Goal: Task Accomplishment & Management: Manage account settings

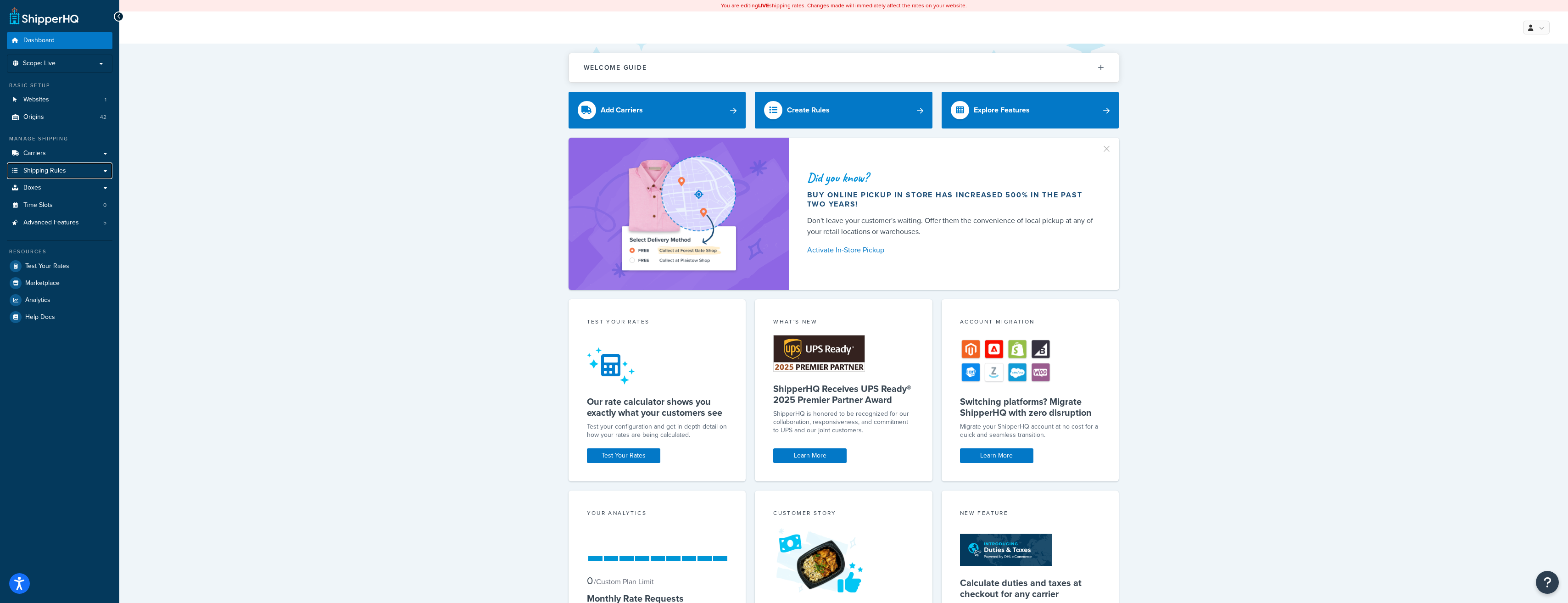
click at [60, 168] on span "Shipping Rules" at bounding box center [45, 171] width 42 height 8
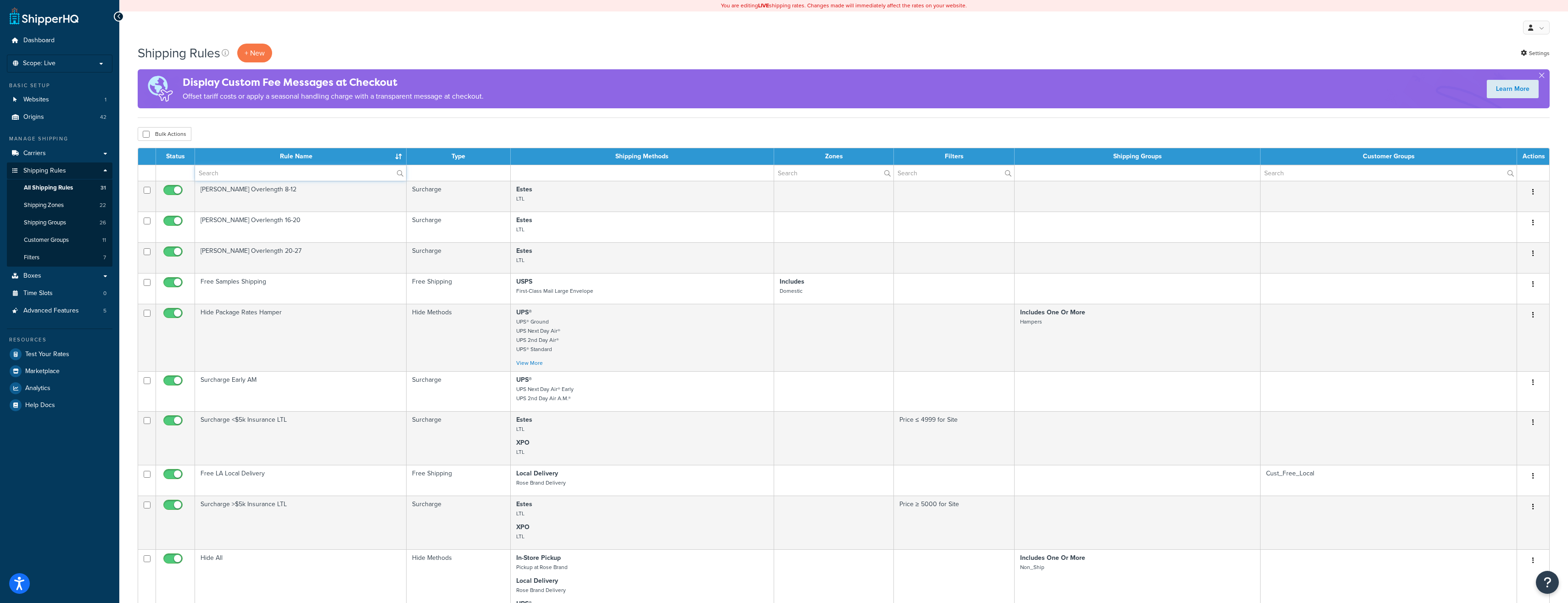
click at [312, 173] on input "text" at bounding box center [301, 173] width 211 height 16
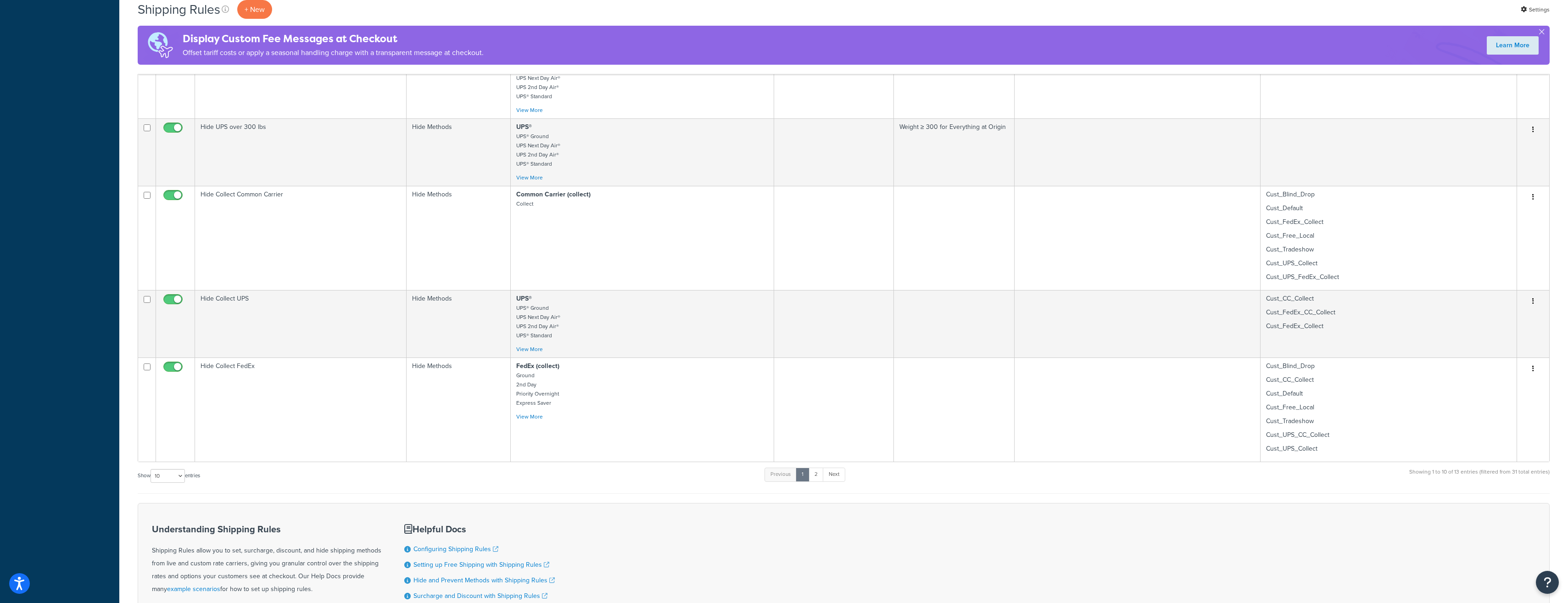
scroll to position [505, 0]
type input "hide"
click at [381, 372] on td "Hide Collect FedEx" at bounding box center [301, 409] width 212 height 104
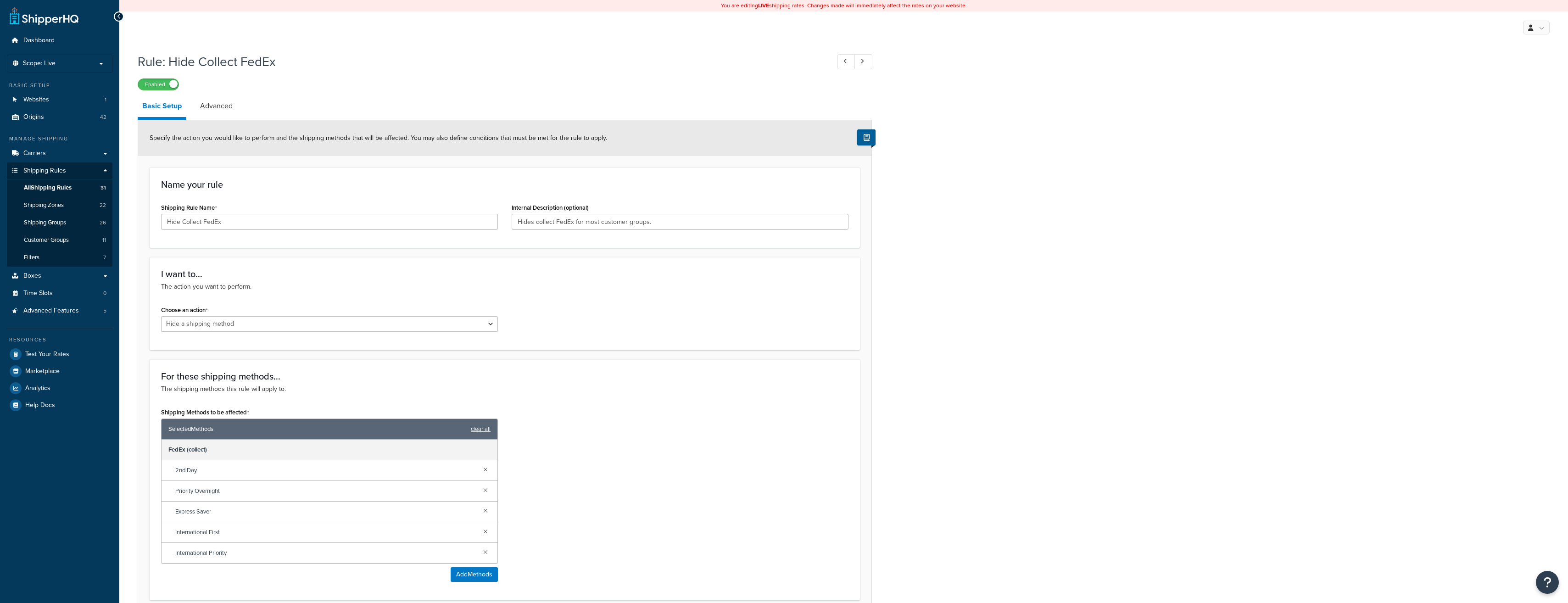
select select "HIDE"
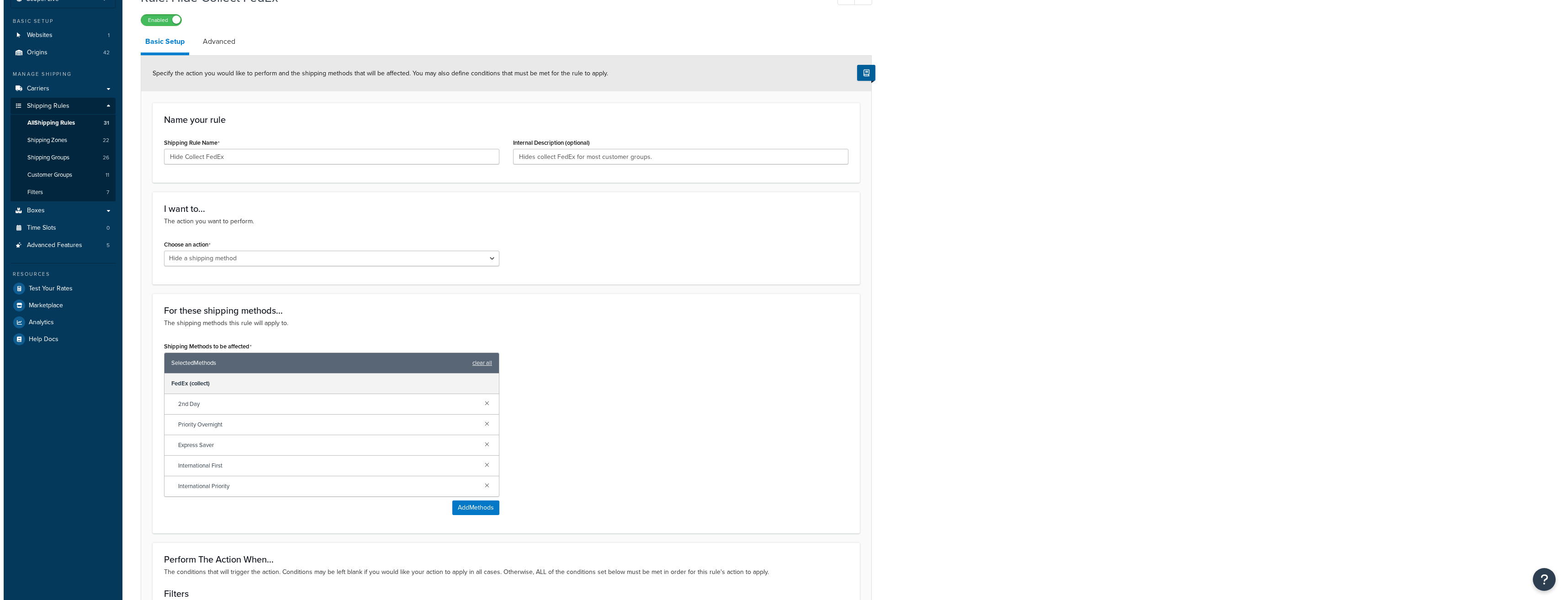
scroll to position [137, 0]
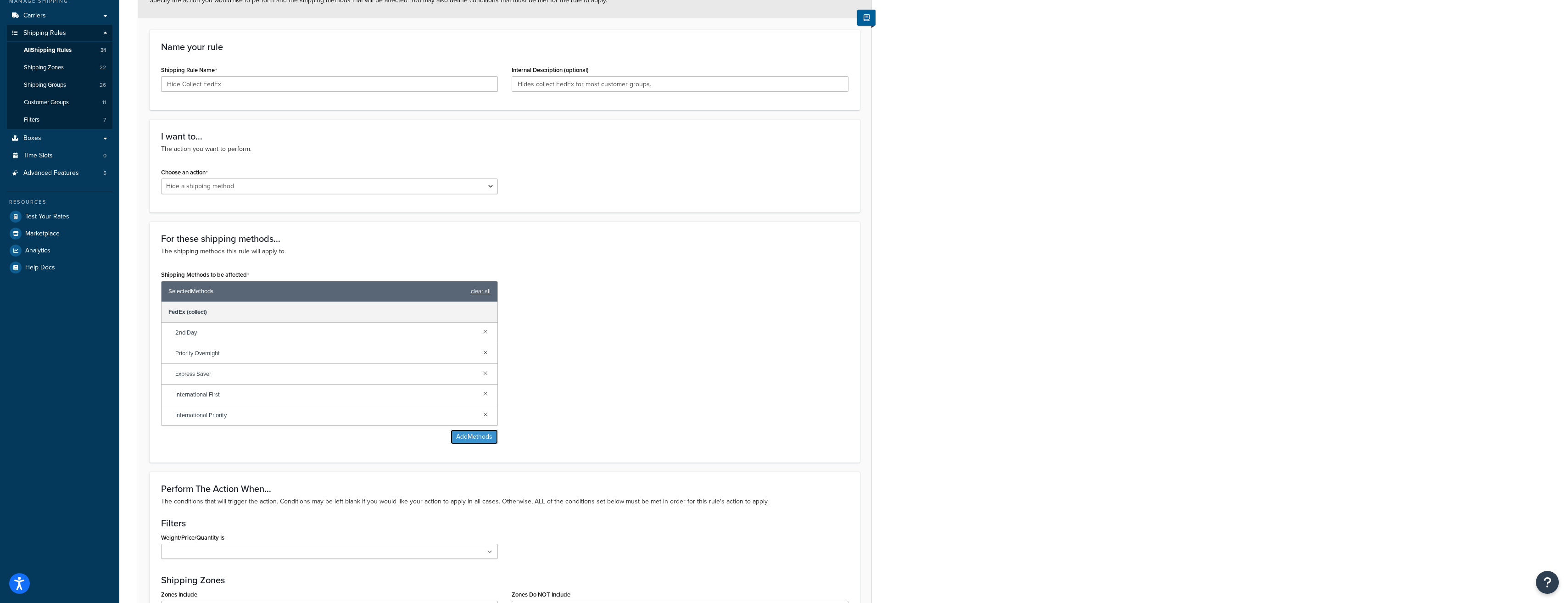
click at [479, 435] on button "Add Methods" at bounding box center [474, 437] width 47 height 15
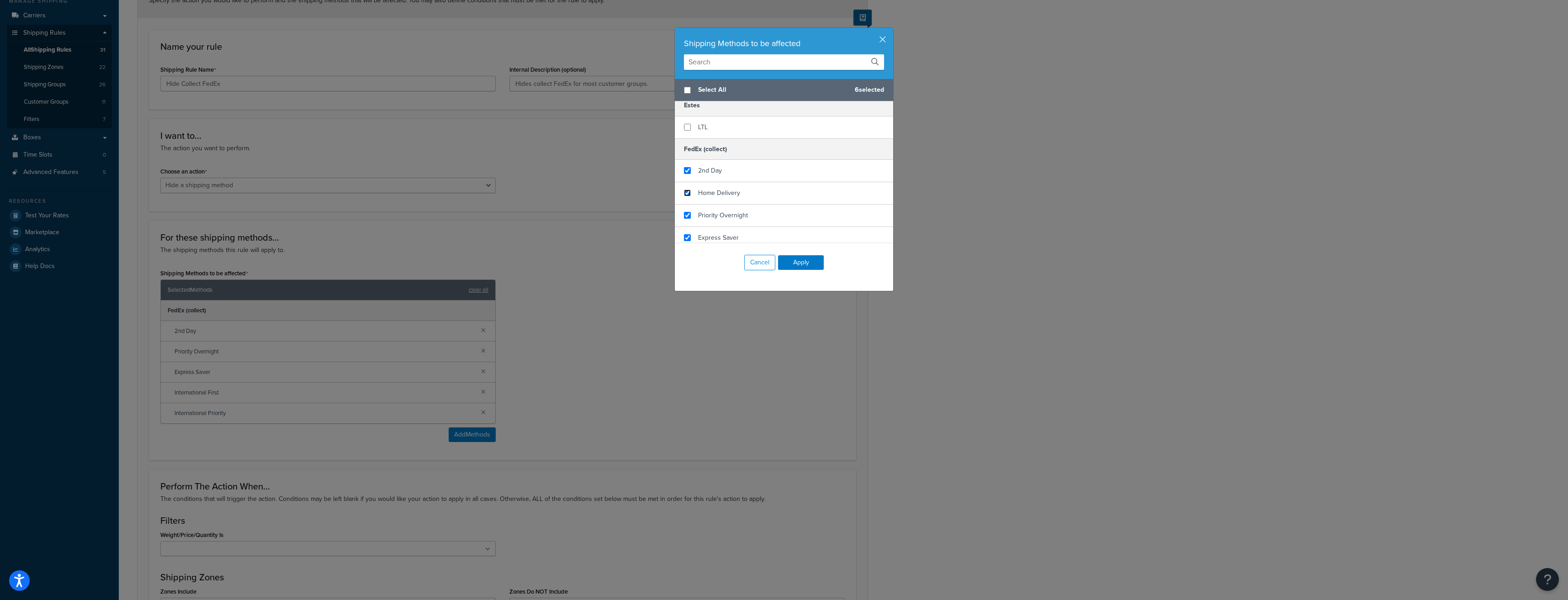
click at [684, 194] on input "checkbox" at bounding box center [687, 193] width 7 height 7
checkbox input "true"
click at [810, 258] on button "Apply" at bounding box center [800, 262] width 45 height 15
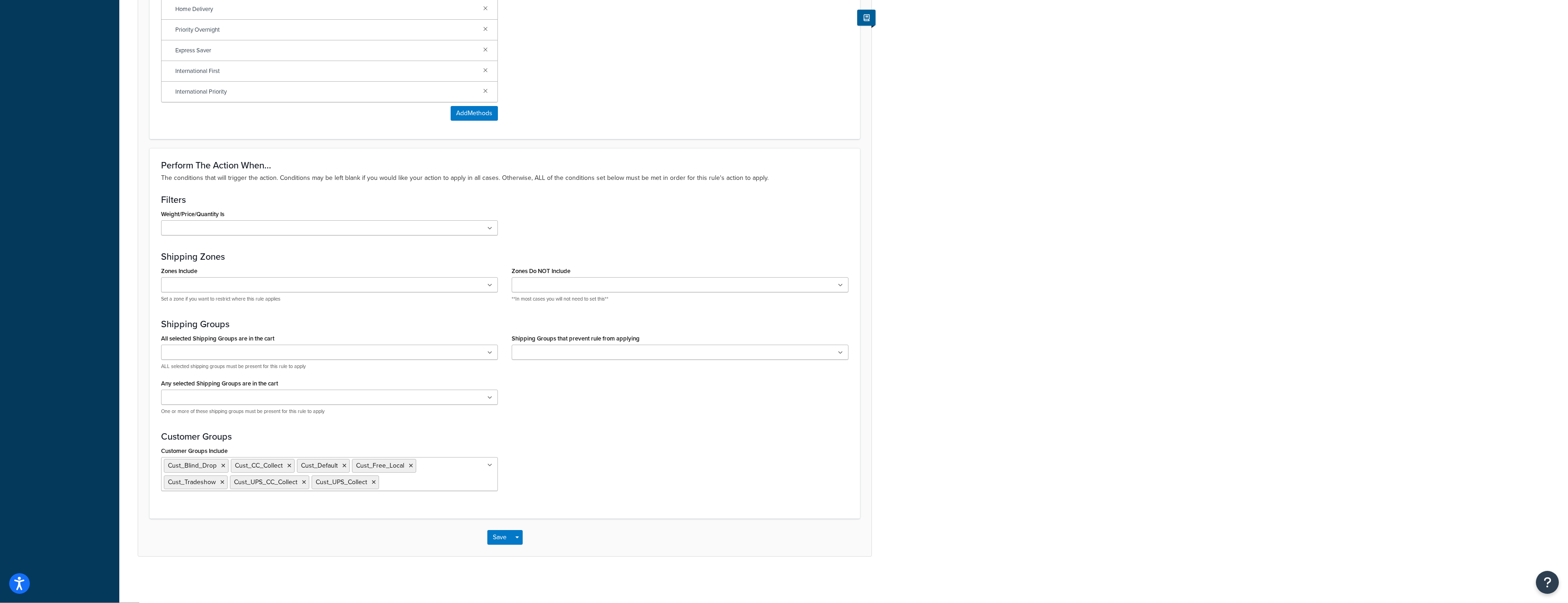
scroll to position [483, 0]
click at [502, 538] on button "Save" at bounding box center [499, 537] width 24 height 15
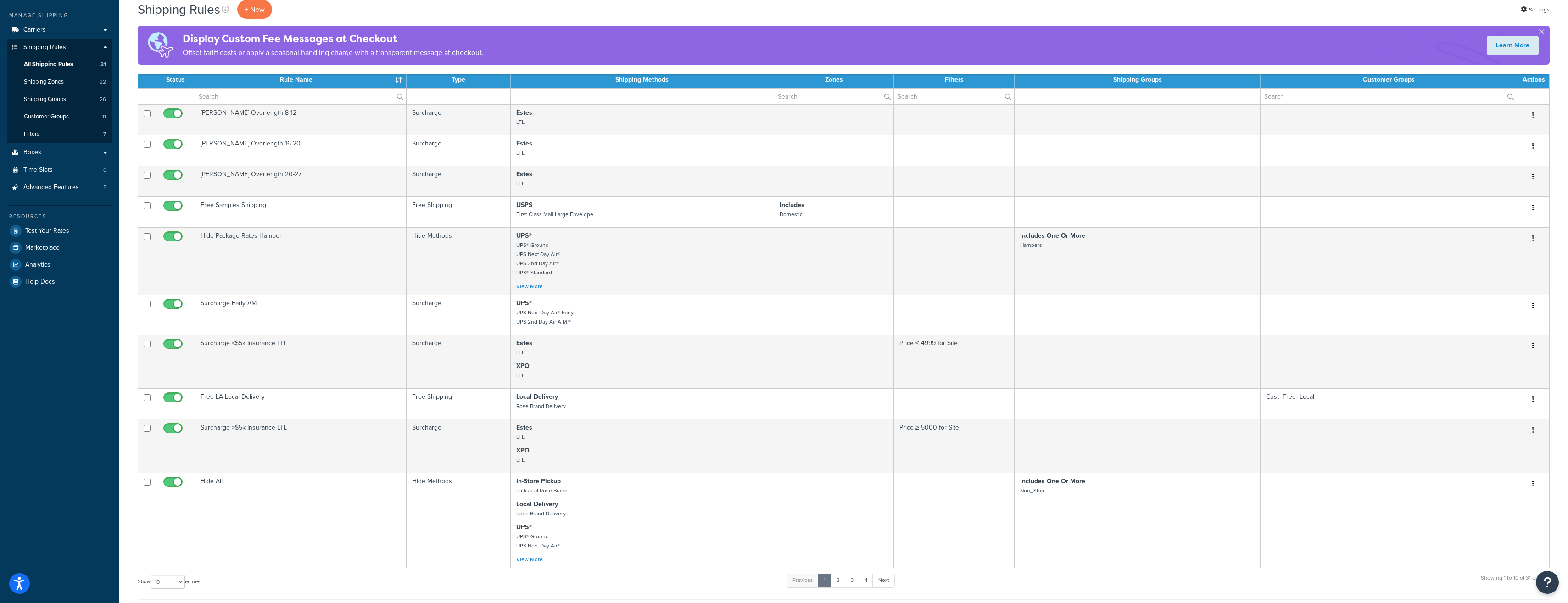
scroll to position [78, 0]
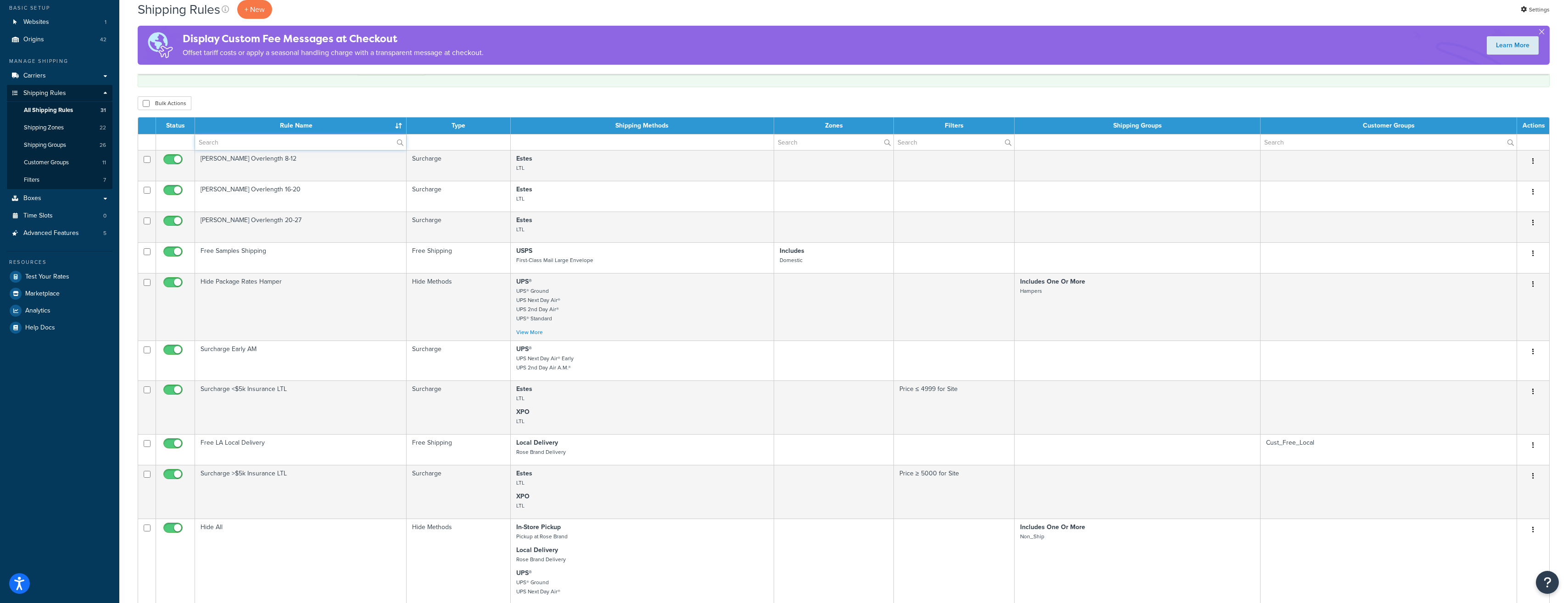
click at [261, 146] on input "text" at bounding box center [301, 142] width 211 height 16
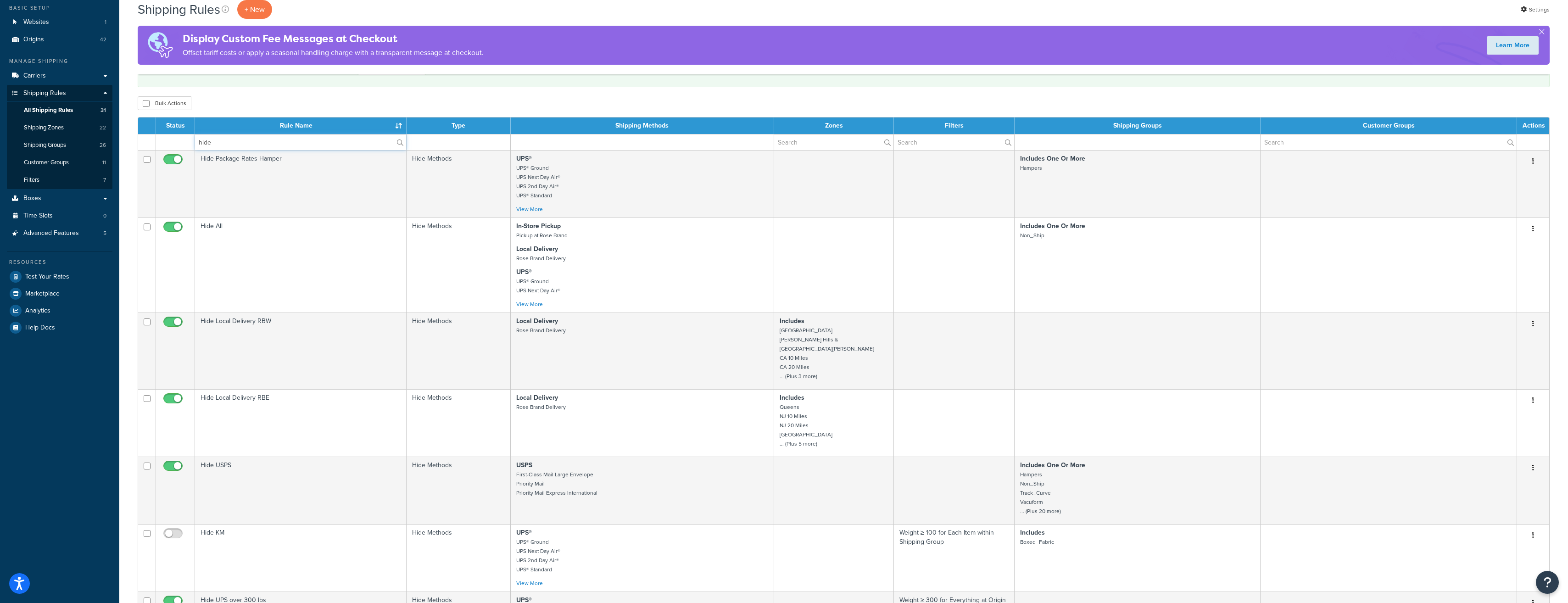
click at [261, 146] on input "hide" at bounding box center [301, 142] width 211 height 16
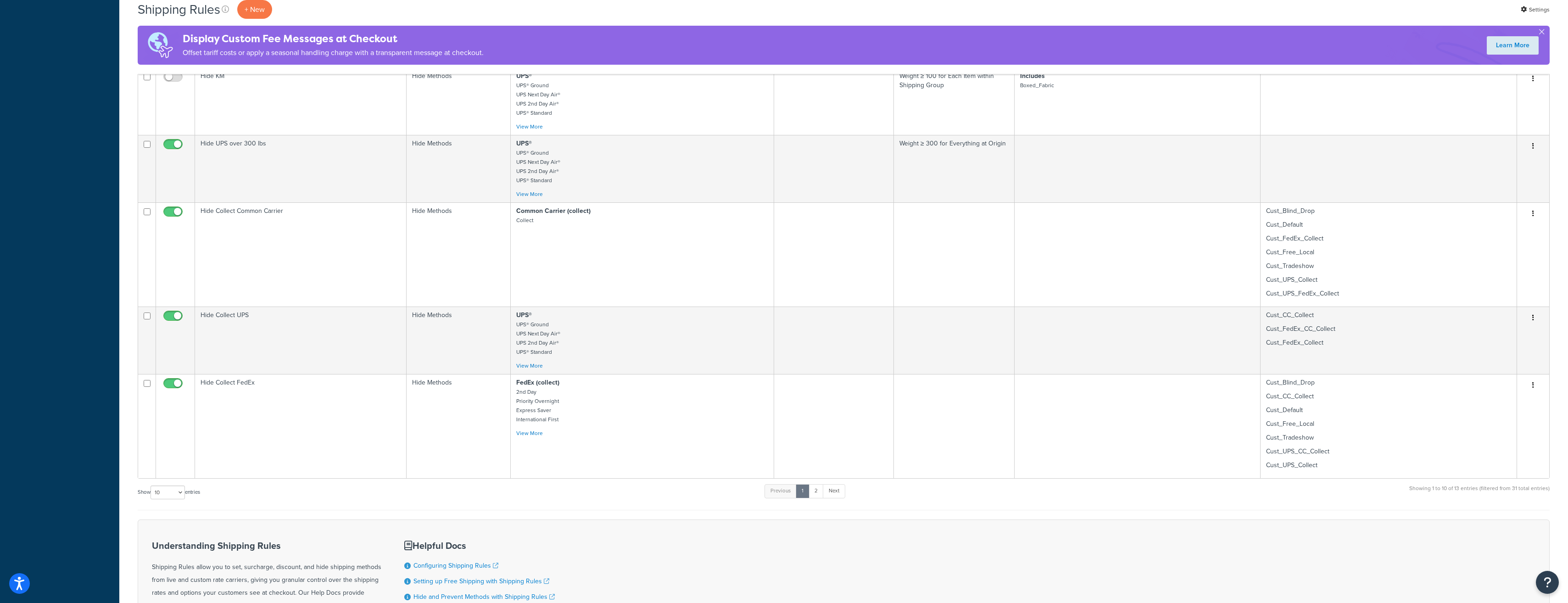
scroll to position [537, 0]
type input "hide"
click at [236, 377] on td "Hide Collect FedEx" at bounding box center [301, 424] width 212 height 104
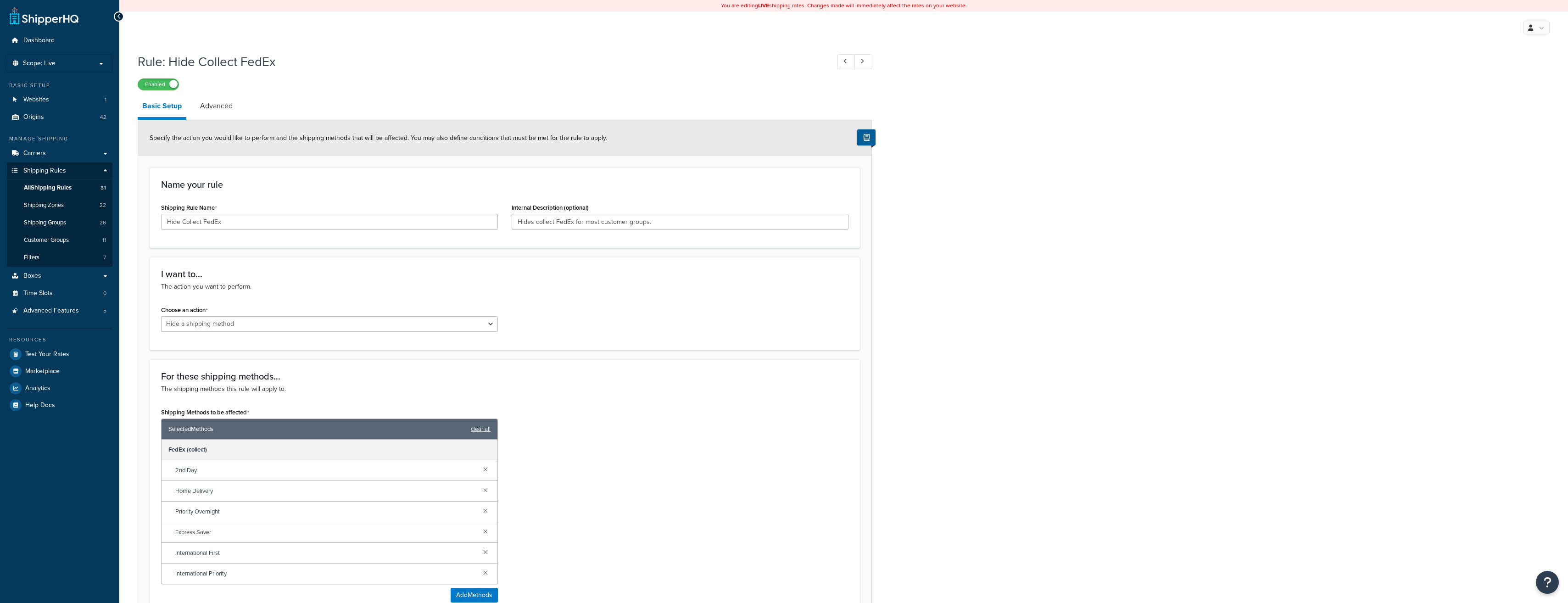
select select "HIDE"
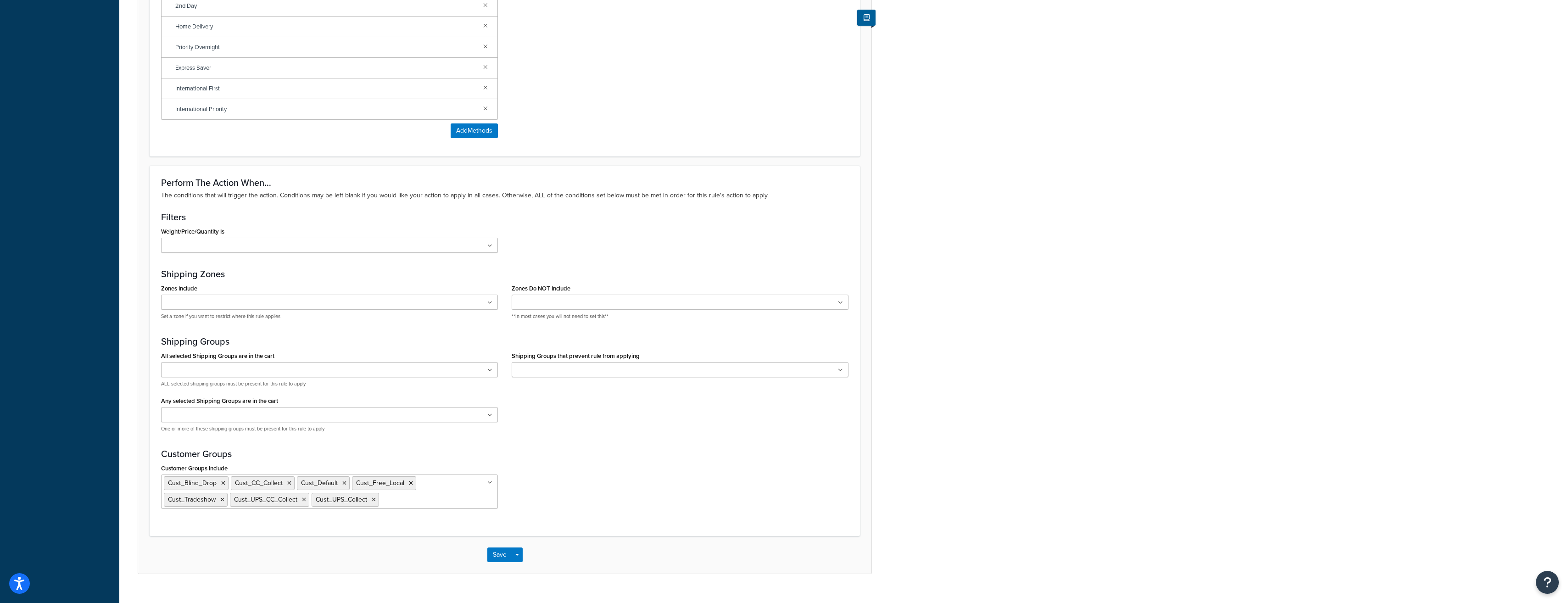
scroll to position [483, 0]
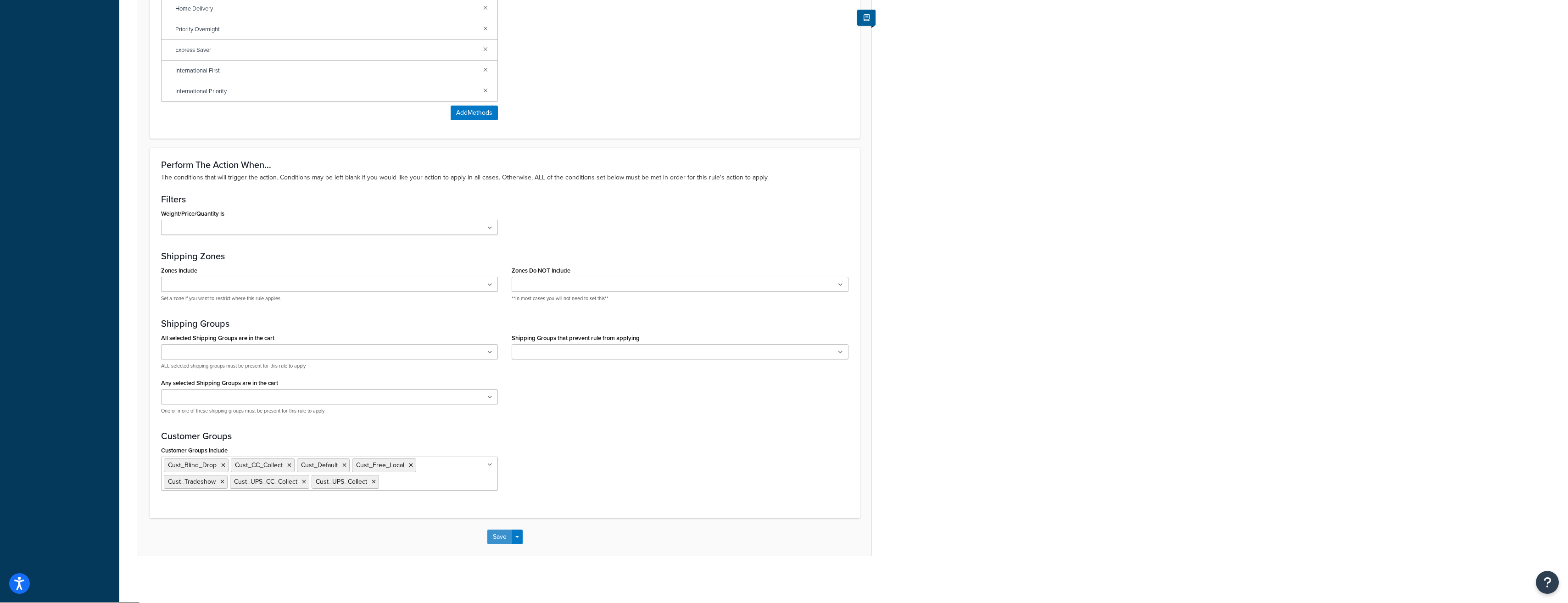
click at [500, 540] on button "Save" at bounding box center [499, 537] width 24 height 15
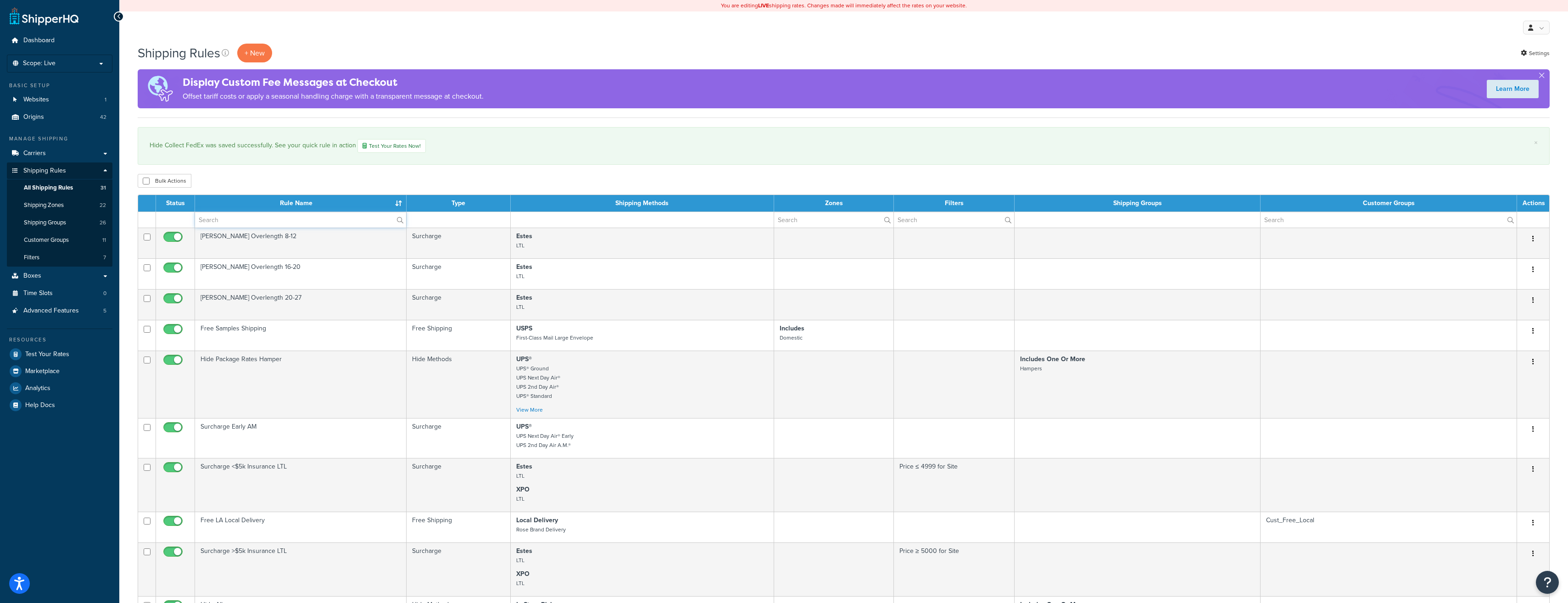
click at [214, 216] on input "text" at bounding box center [301, 220] width 211 height 16
click at [237, 224] on input "text" at bounding box center [301, 220] width 211 height 16
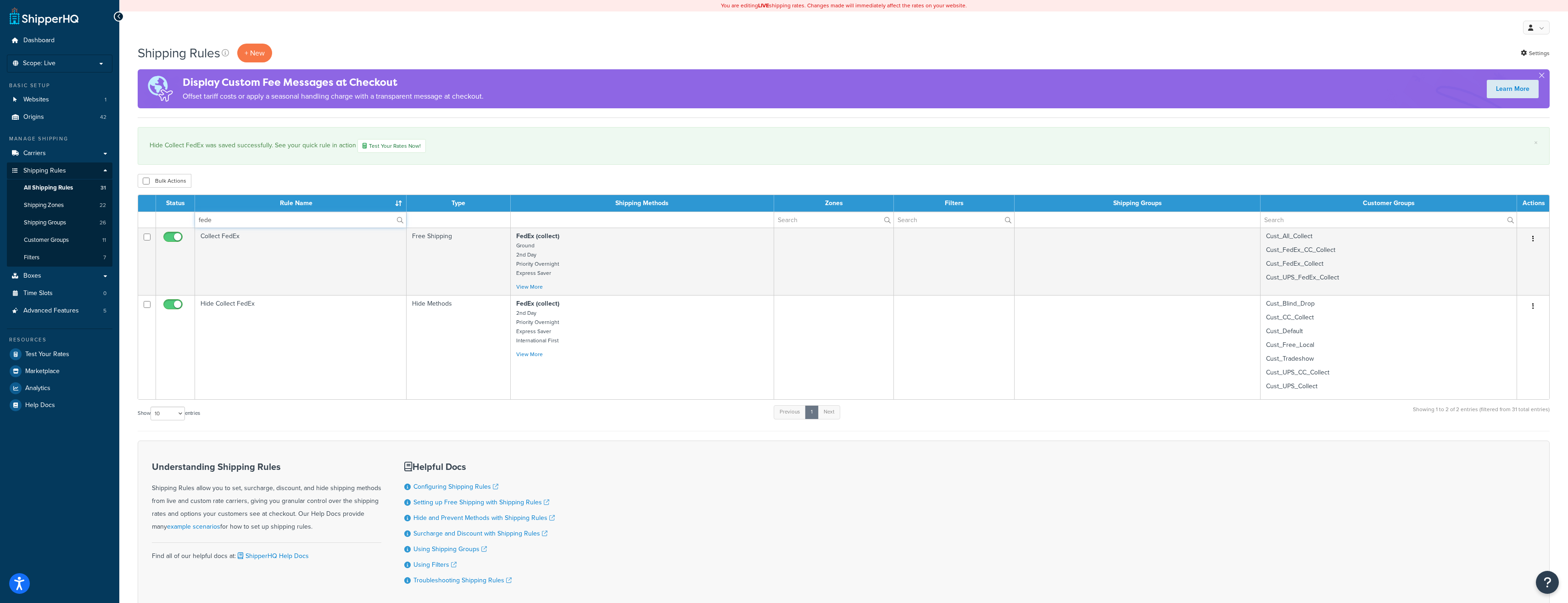
type input "fedex"
click at [256, 232] on td "Collect FedEx" at bounding box center [301, 261] width 212 height 68
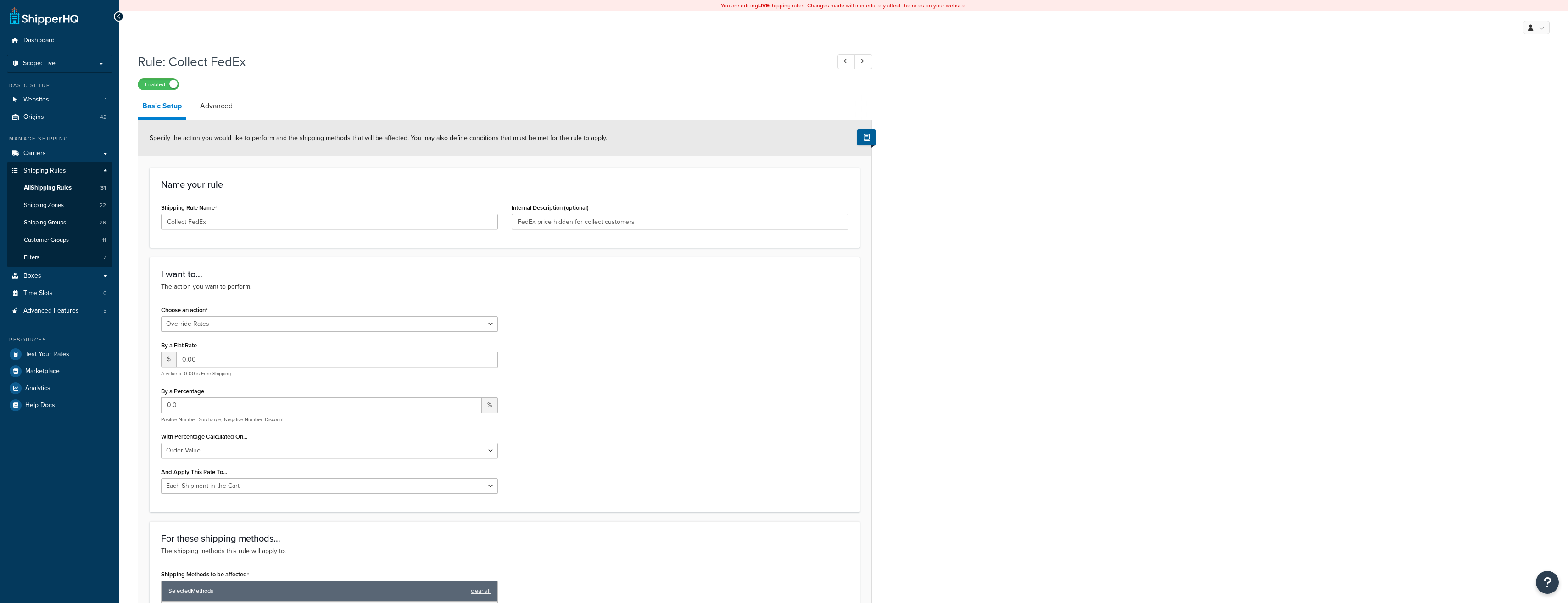
select select "OVERRIDE"
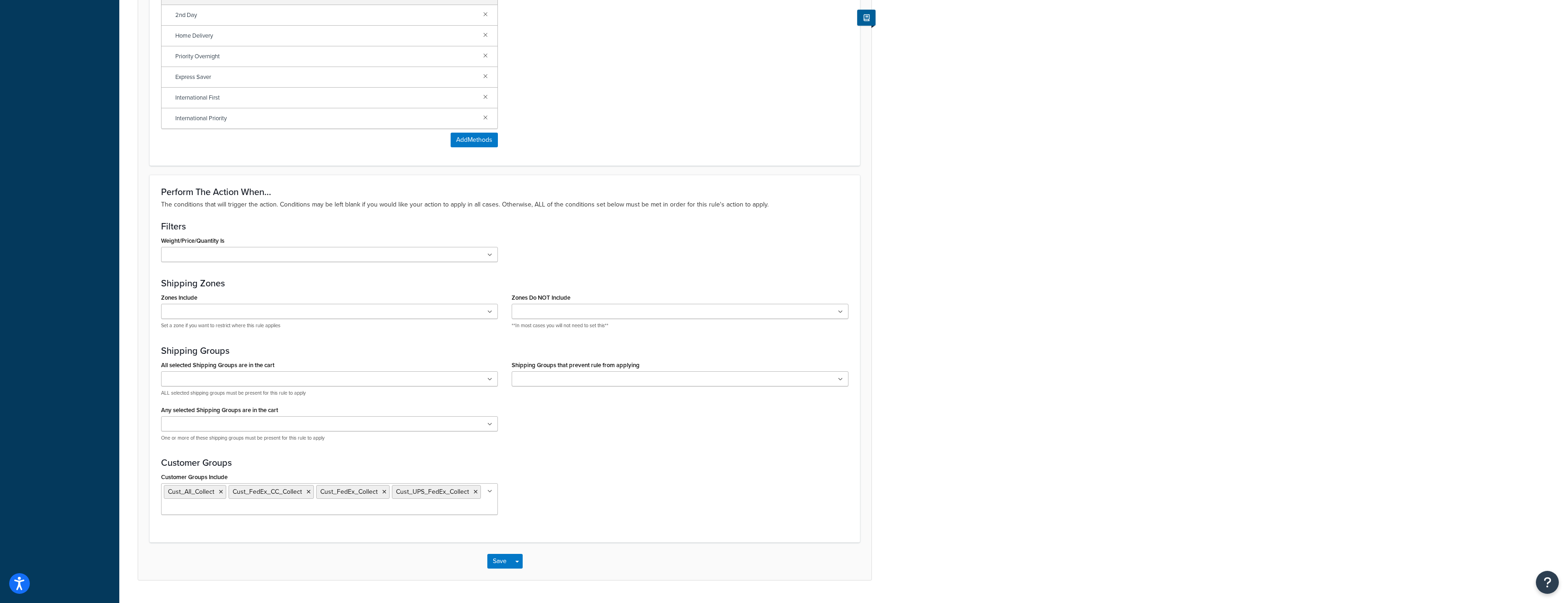
scroll to position [642, 0]
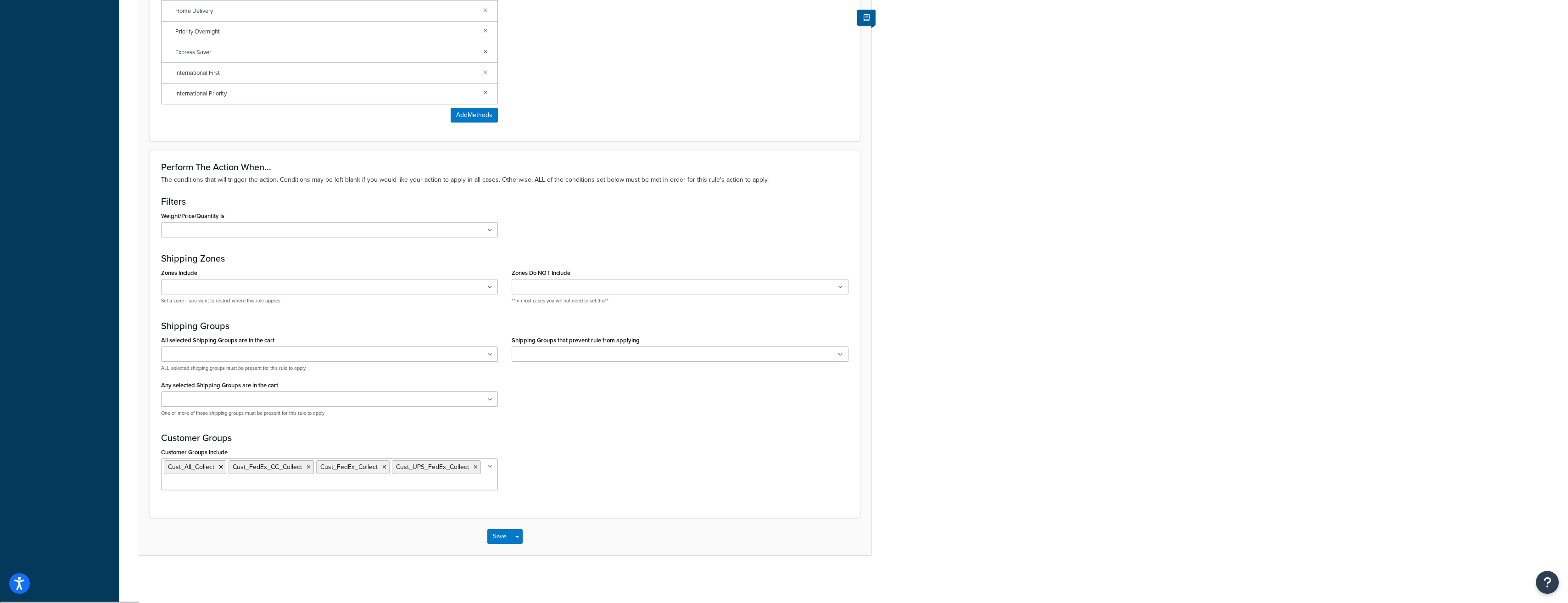
click at [492, 468] on icon at bounding box center [489, 467] width 5 height 6
click at [606, 461] on div "Customer Groups Include Cust_All_Collect Cust_FedEx_CC_Collect Cust_FedEx_Colle…" at bounding box center [504, 471] width 701 height 51
click at [504, 538] on button "Save" at bounding box center [499, 537] width 24 height 15
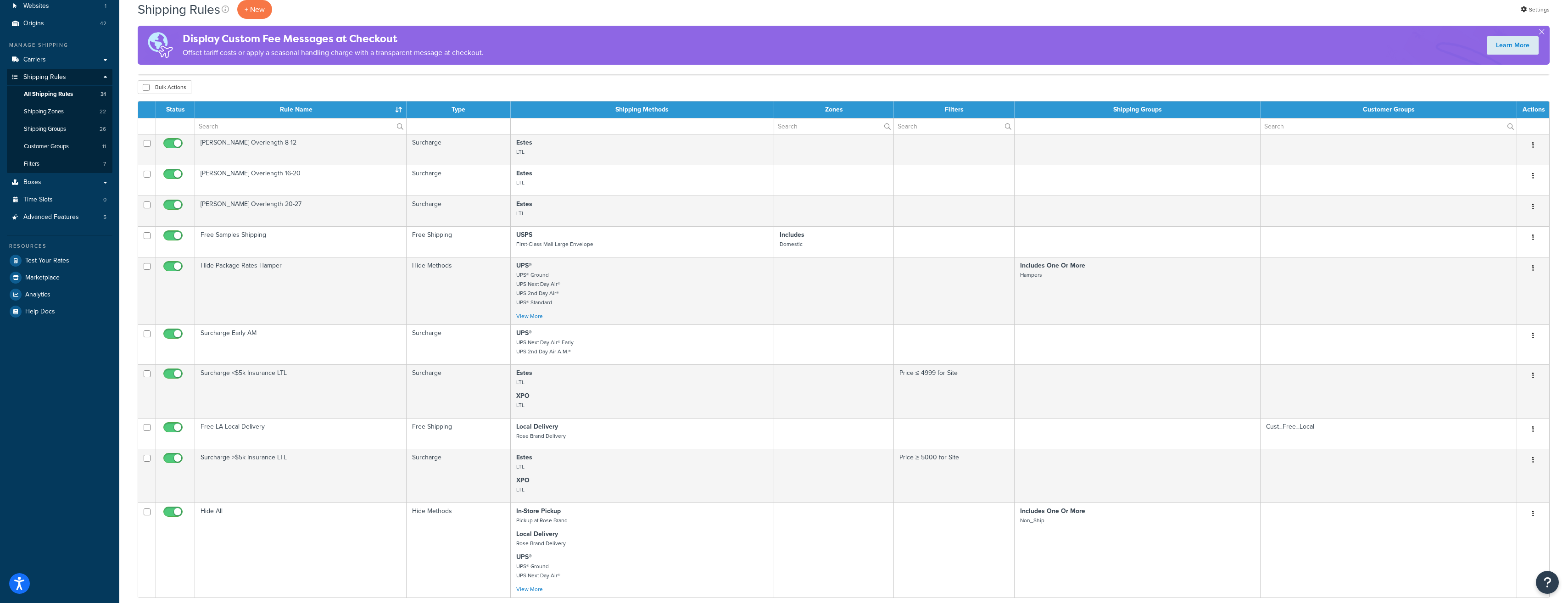
scroll to position [78, 0]
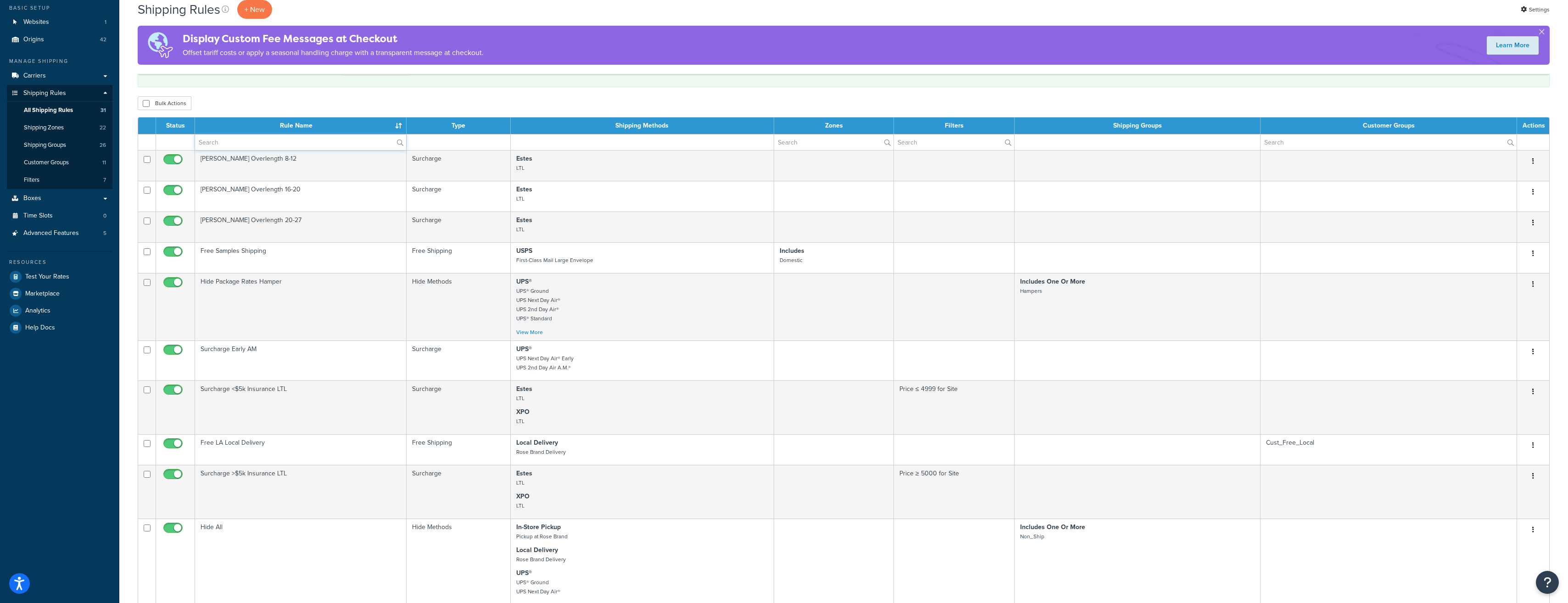
click at [228, 142] on input "text" at bounding box center [301, 142] width 211 height 16
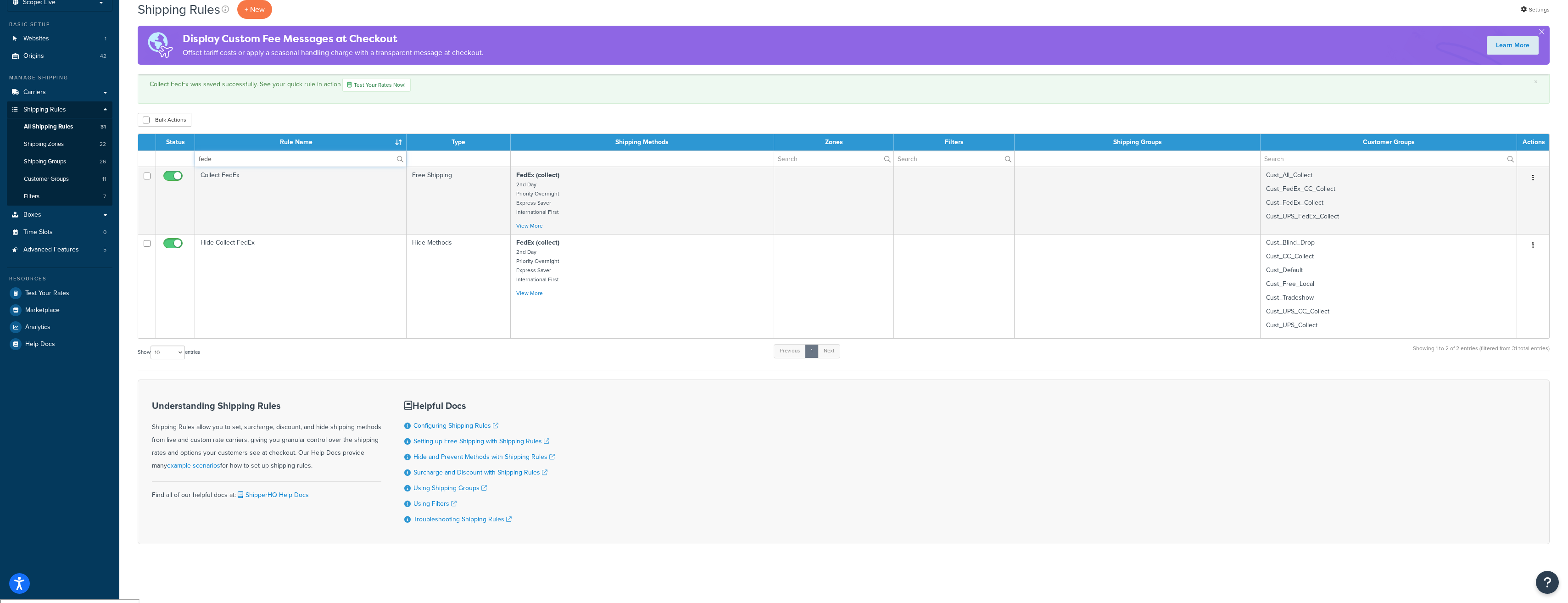
type input "fede"
click at [243, 199] on td "Collect FedEx" at bounding box center [301, 201] width 212 height 68
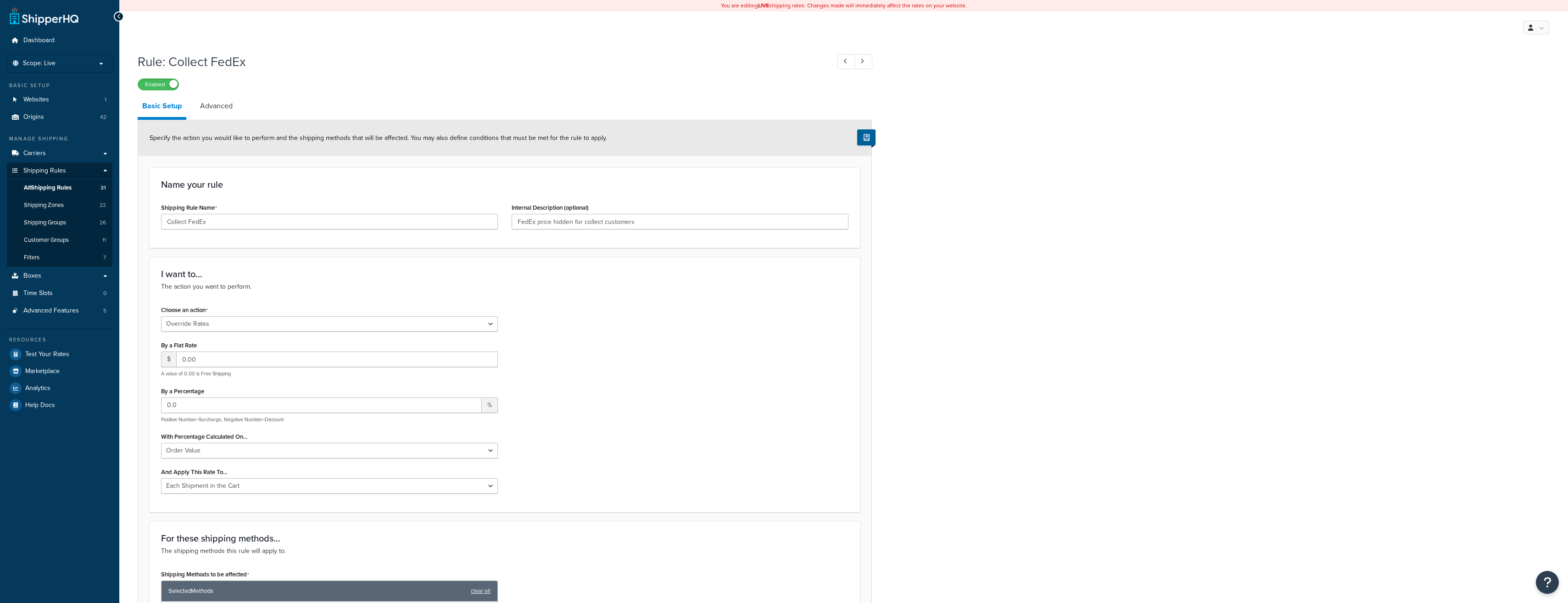
select select "OVERRIDE"
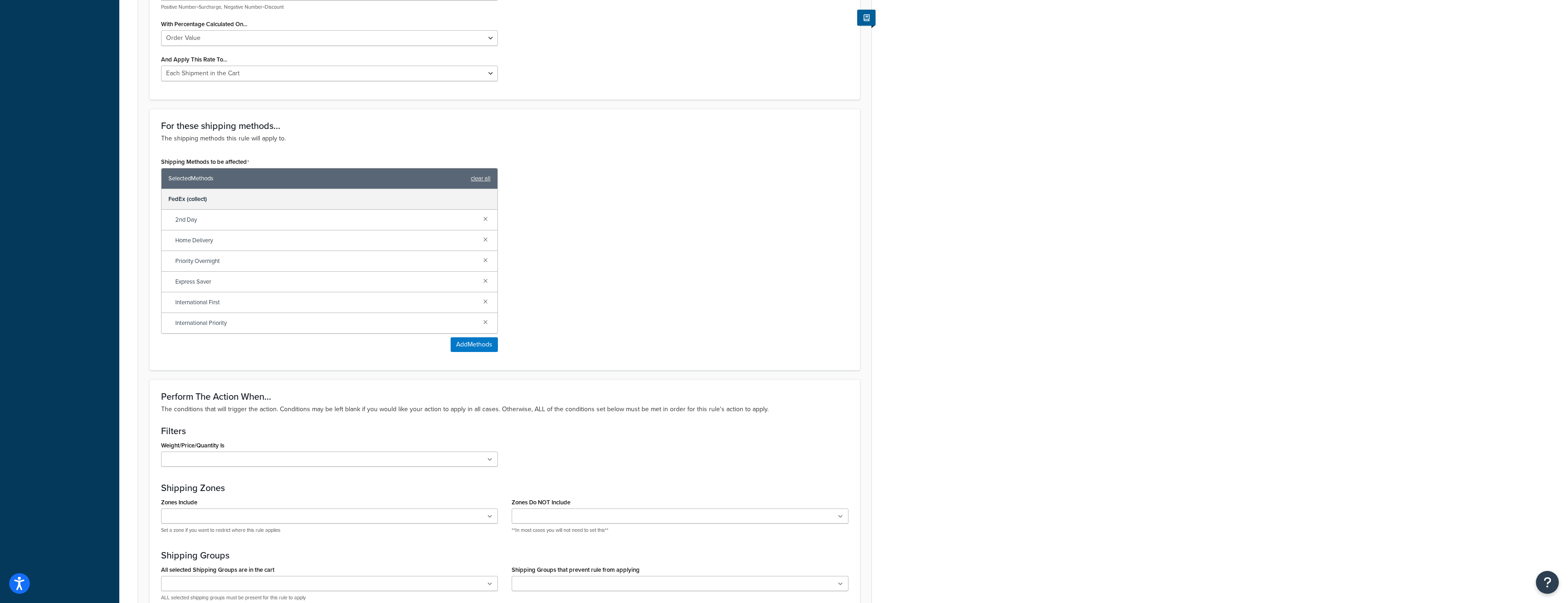
scroll to position [642, 0]
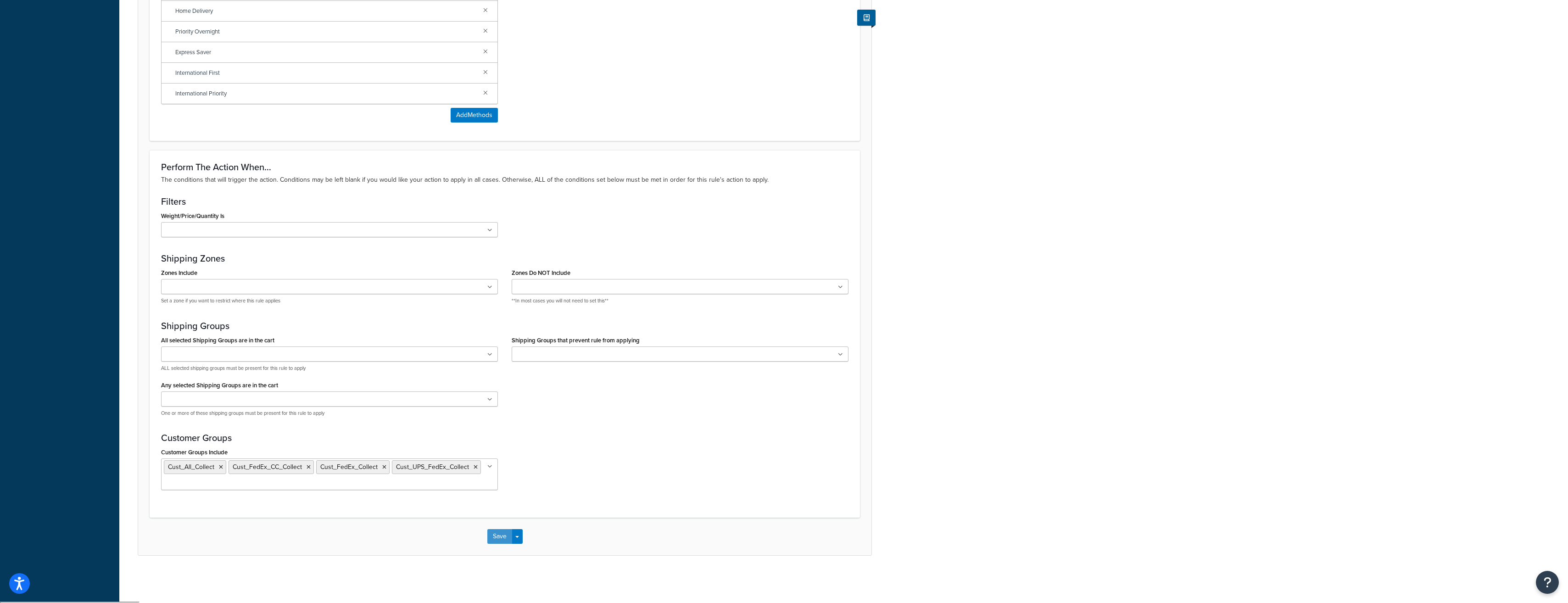
click at [498, 537] on button "Save" at bounding box center [499, 537] width 24 height 15
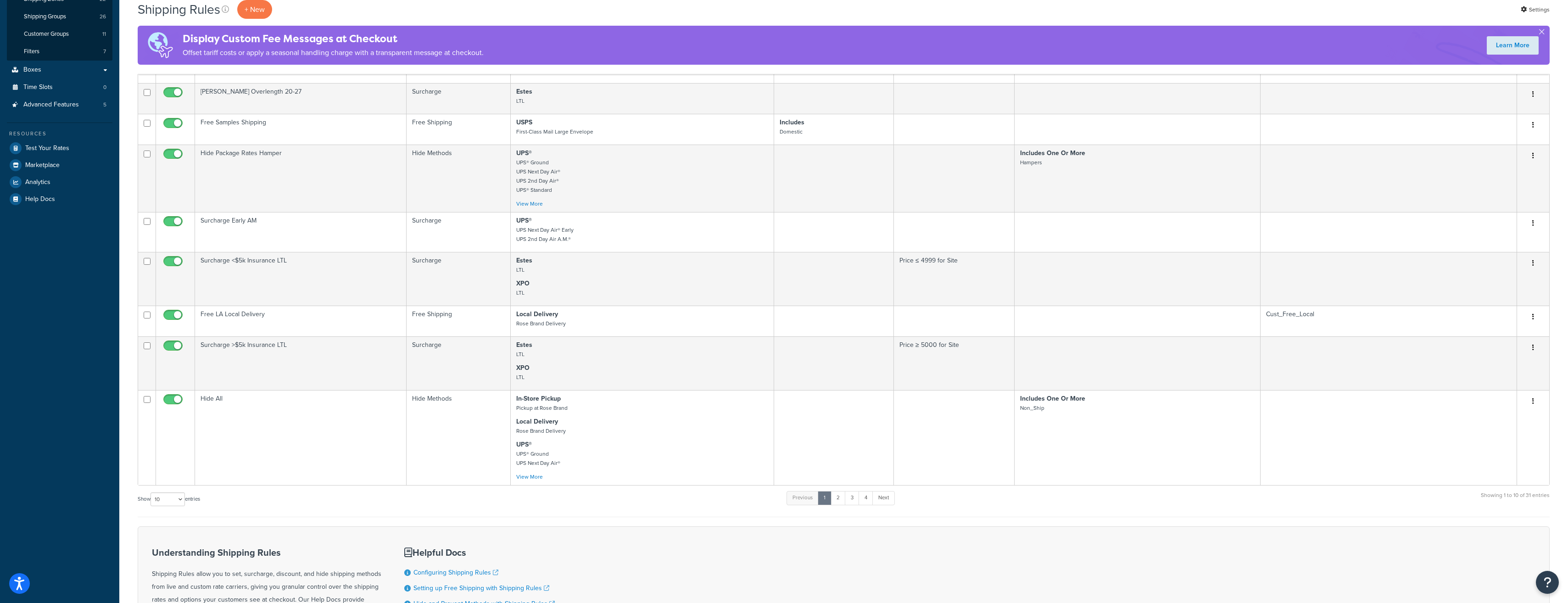
scroll to position [353, 0]
